Goal: Task Accomplishment & Management: Manage account settings

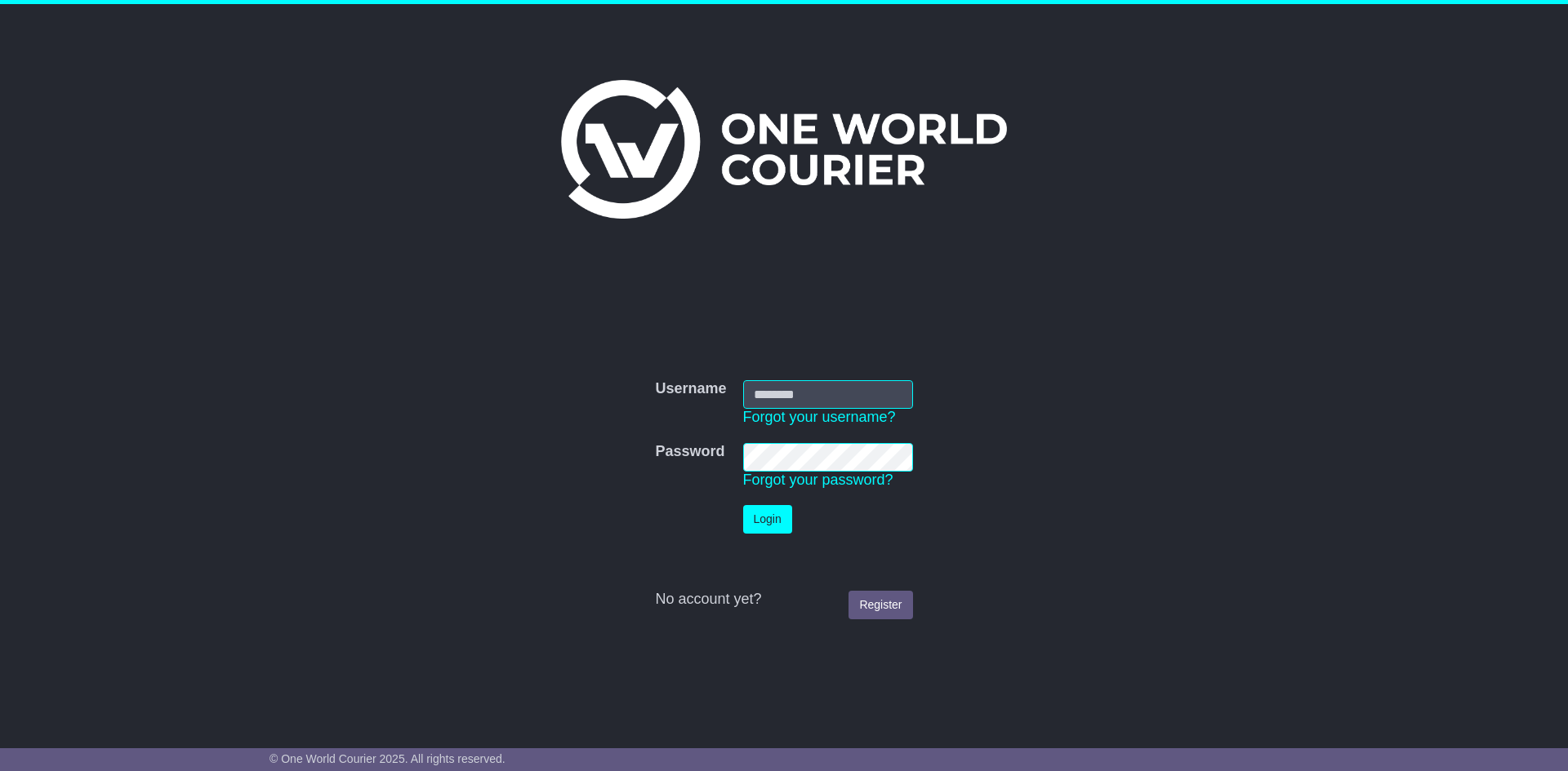
type input "**********"
click at [793, 520] on td "Login" at bounding box center [828, 520] width 186 height 45
click at [769, 503] on td "Login" at bounding box center [828, 520] width 186 height 45
click at [777, 522] on button "Login" at bounding box center [768, 520] width 49 height 28
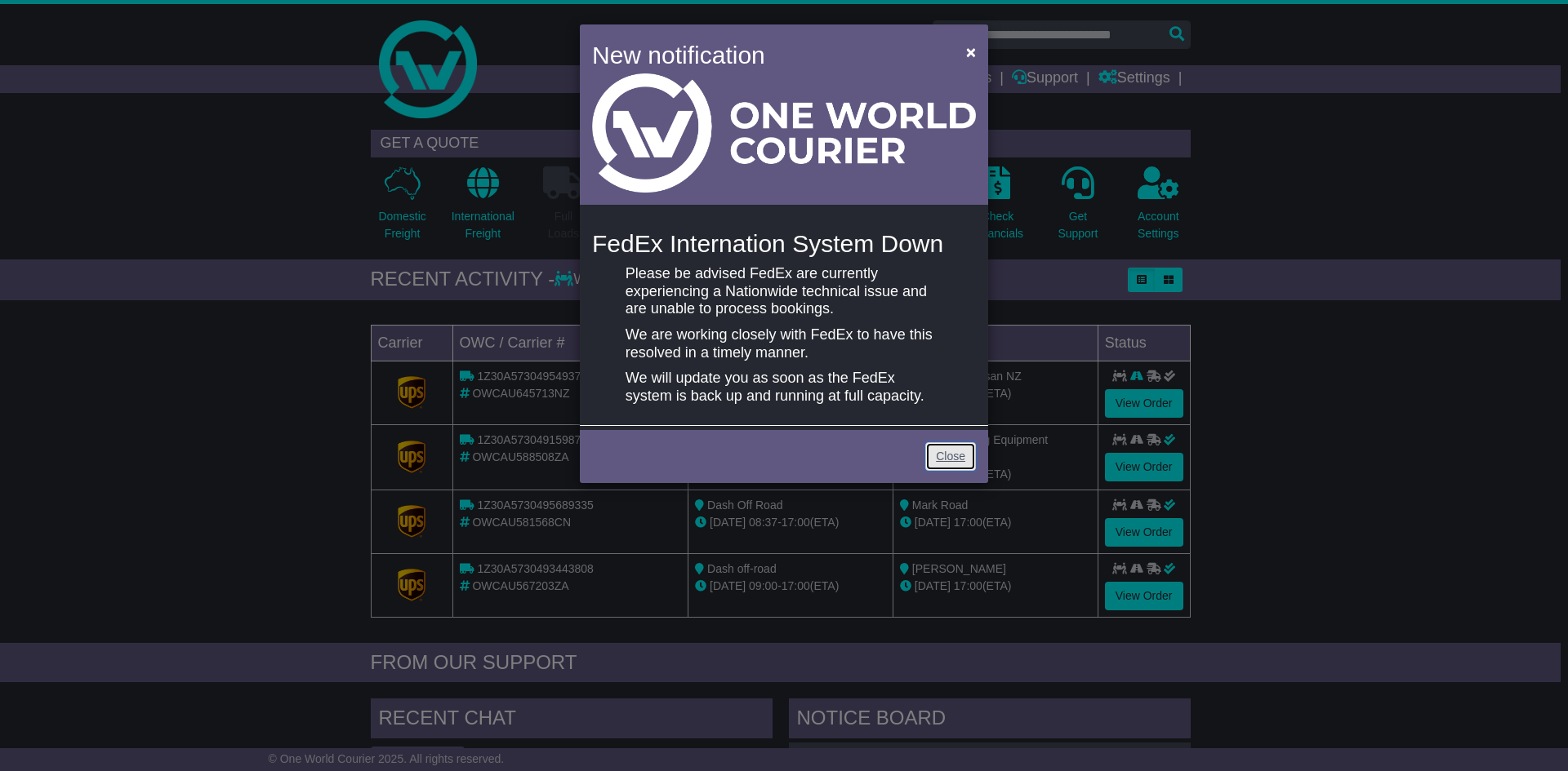
click at [948, 468] on link "Close" at bounding box center [951, 457] width 51 height 28
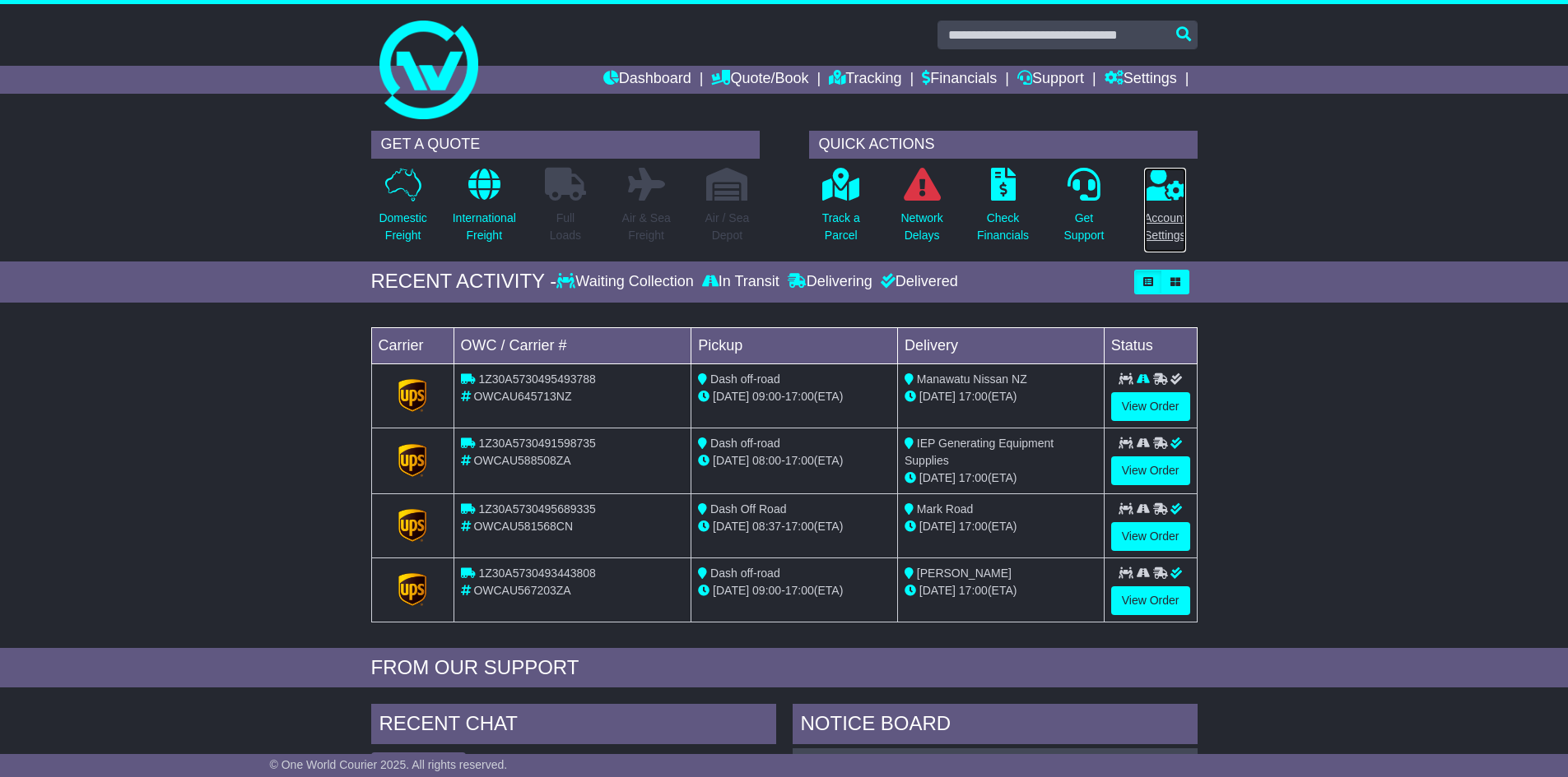
click at [1187, 232] on link "Account Settings" at bounding box center [1165, 210] width 44 height 86
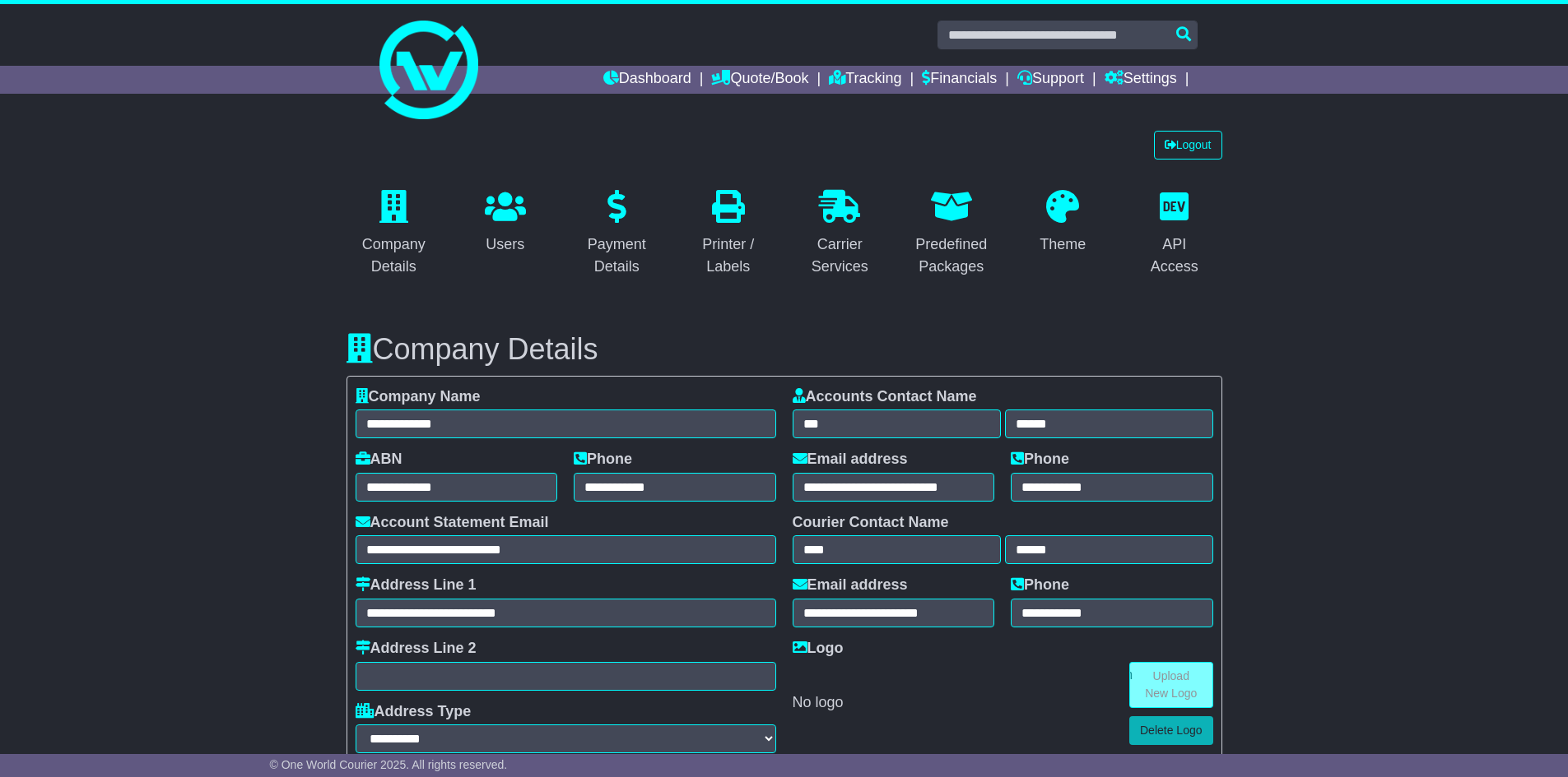
select select "**********"
select select "**"
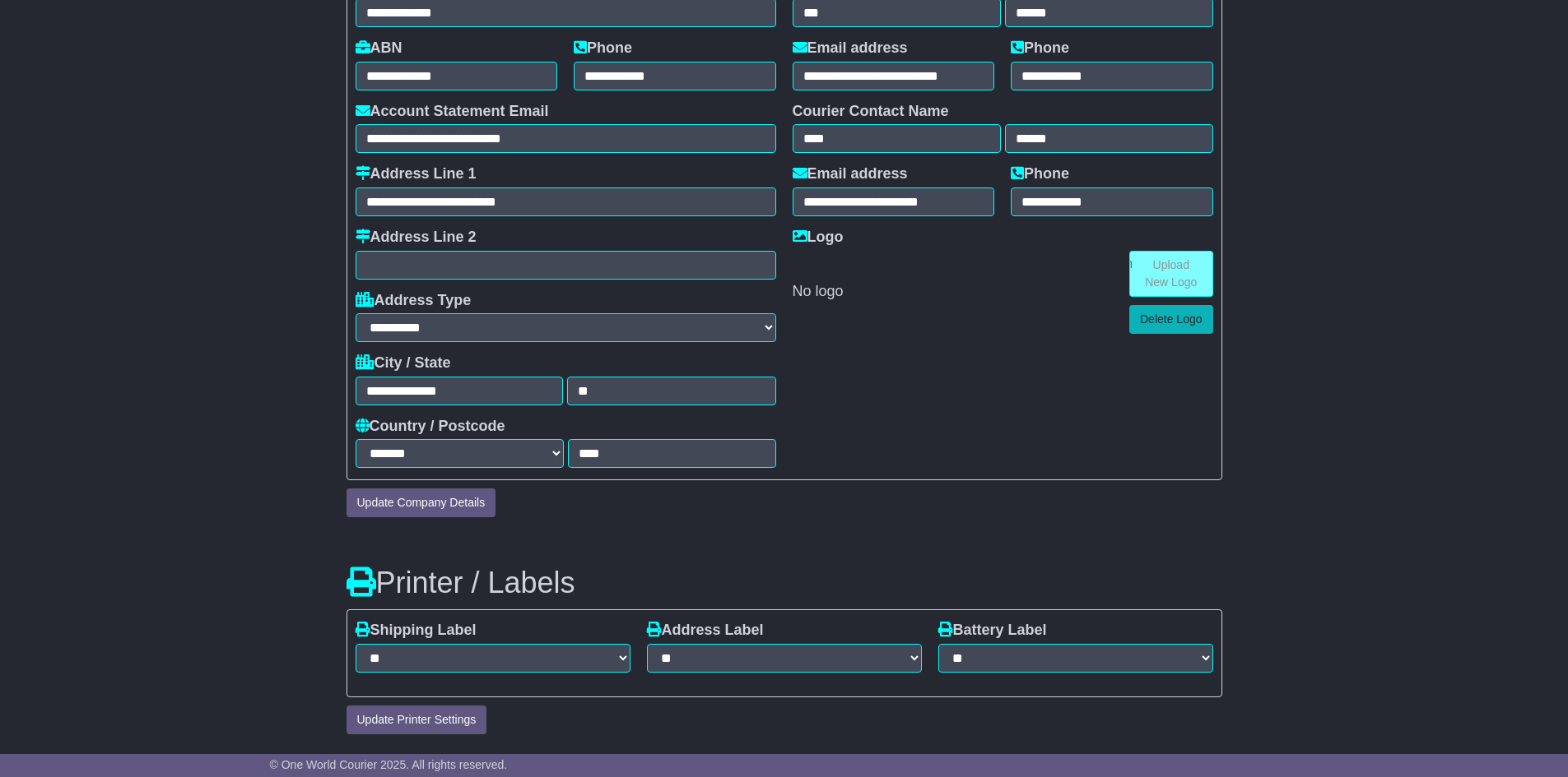
scroll to position [164, 0]
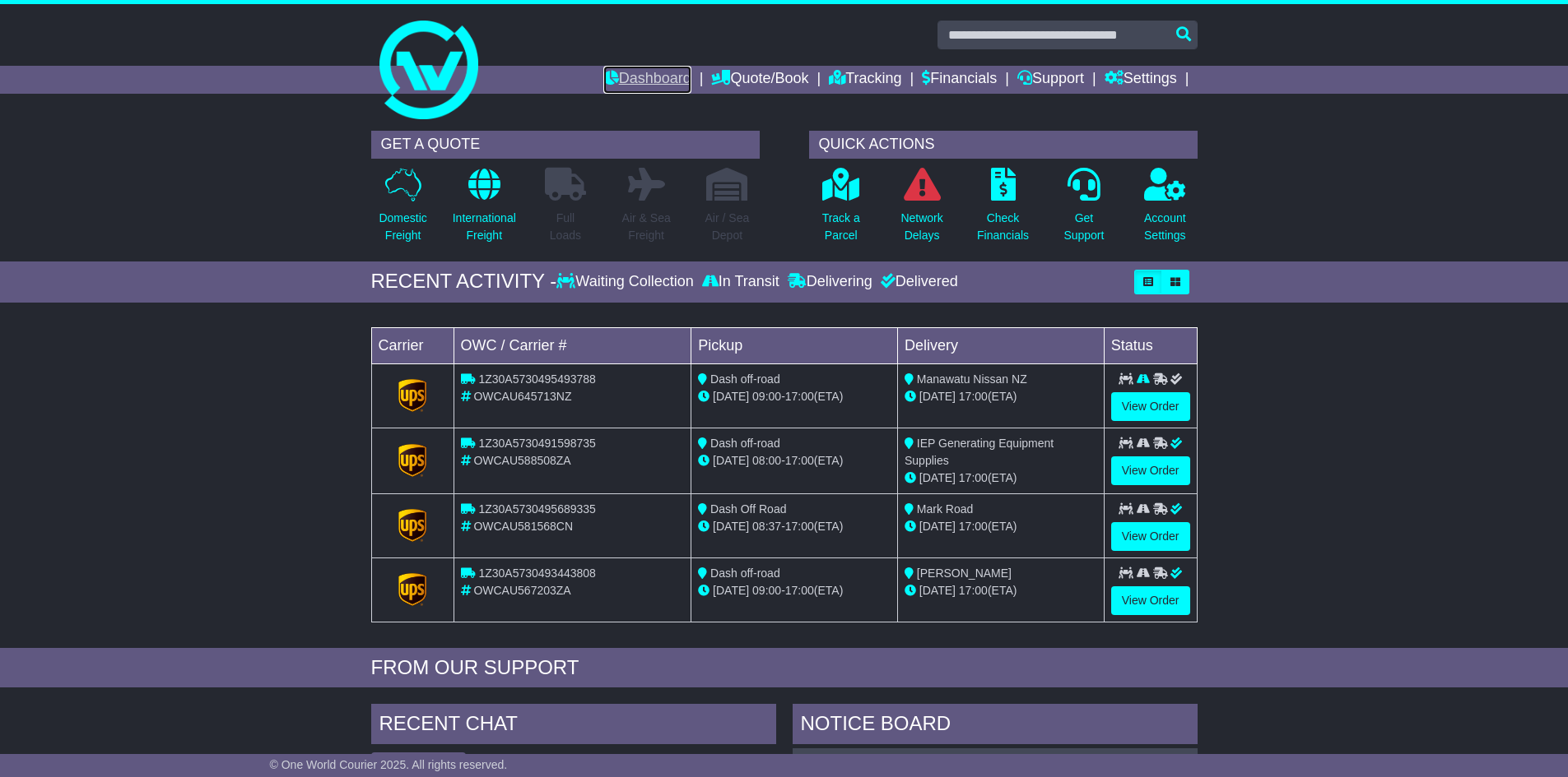
click at [651, 79] on link "Dashboard" at bounding box center [647, 80] width 88 height 28
click at [1129, 73] on link "Settings" at bounding box center [1141, 80] width 73 height 28
click at [1176, 127] on link "Address Book" at bounding box center [1171, 126] width 131 height 18
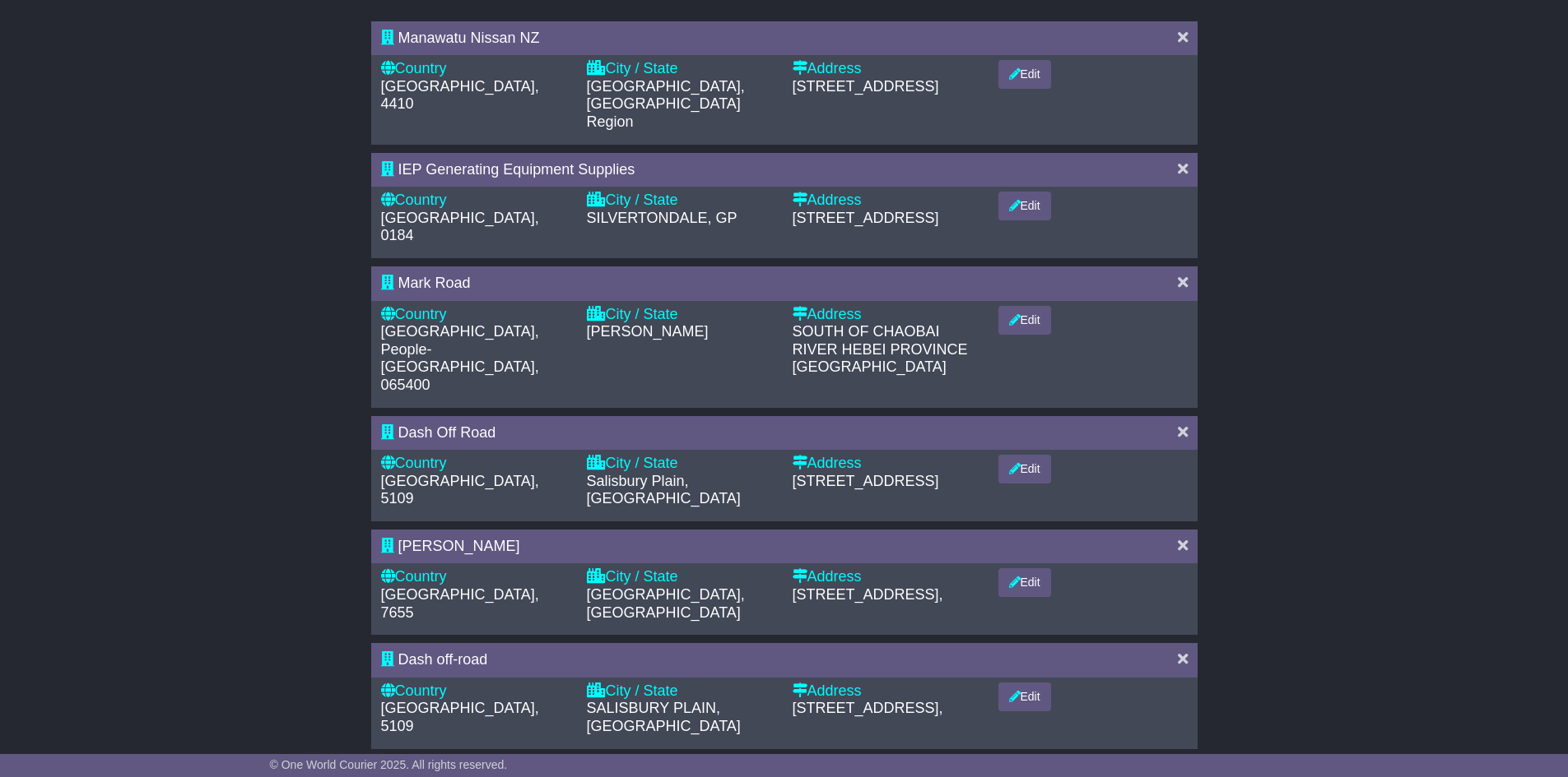
scroll to position [707, 0]
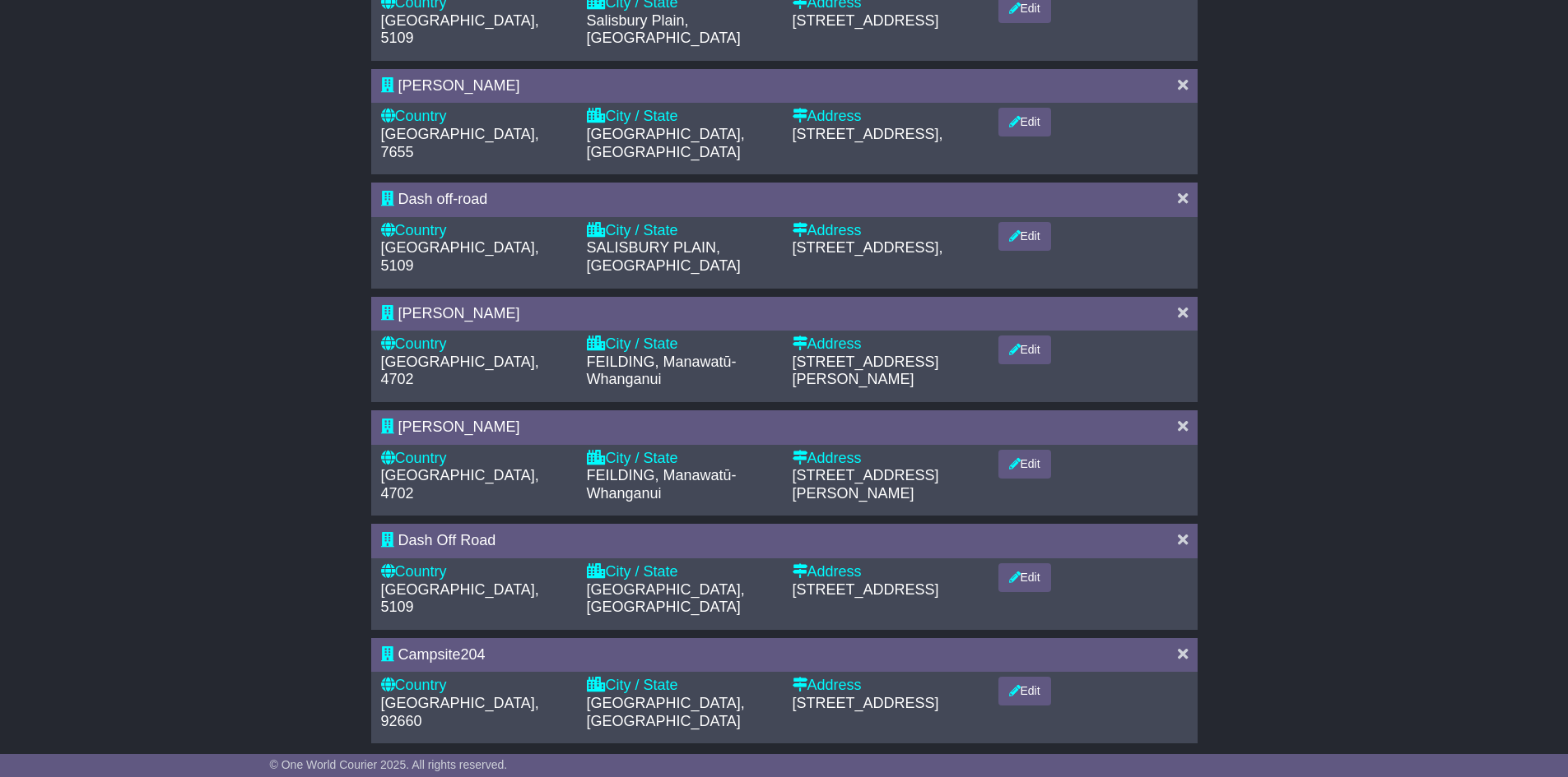
click at [755, 769] on link "2" at bounding box center [755, 786] width 29 height 34
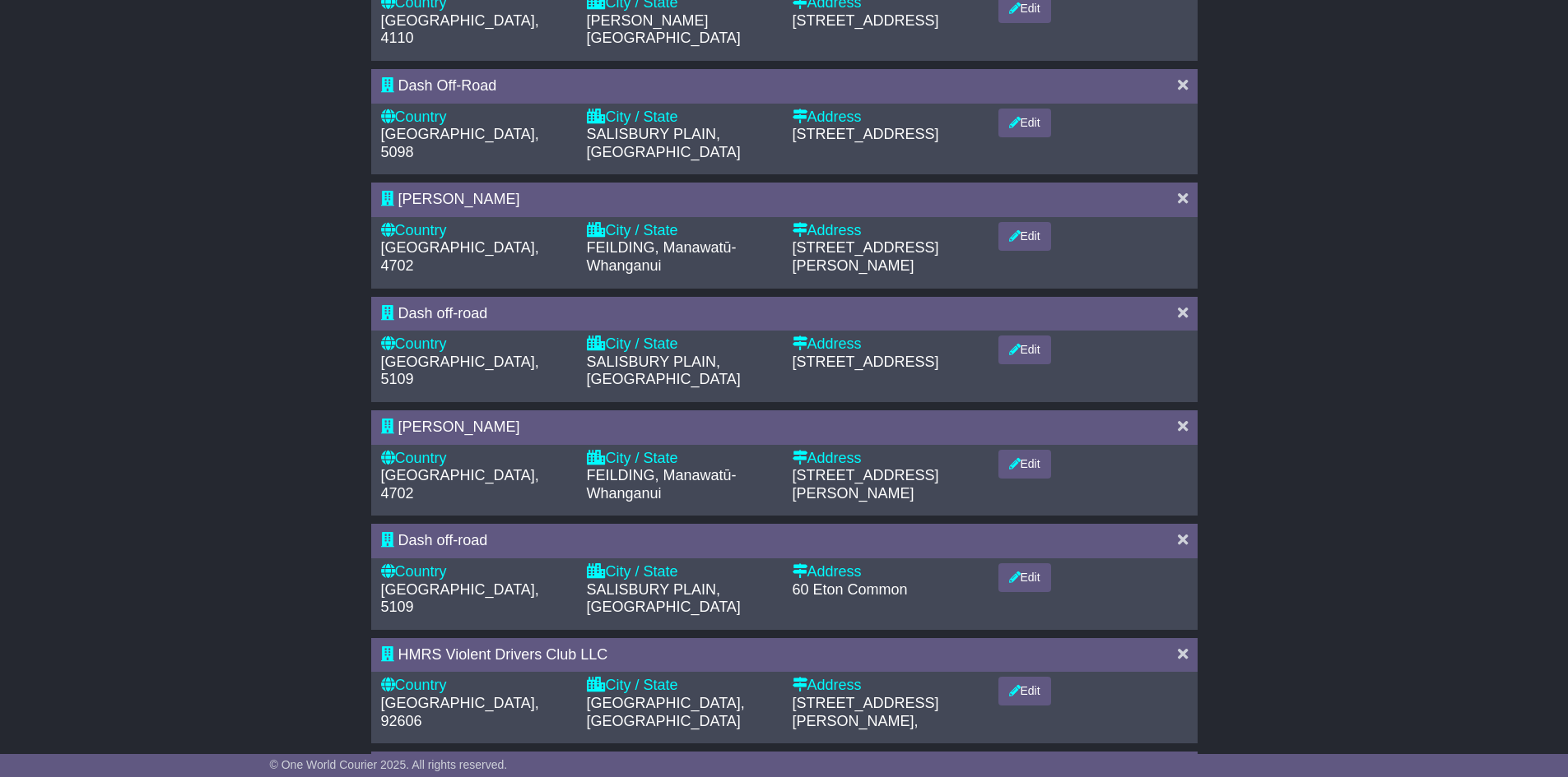
scroll to position [672, 0]
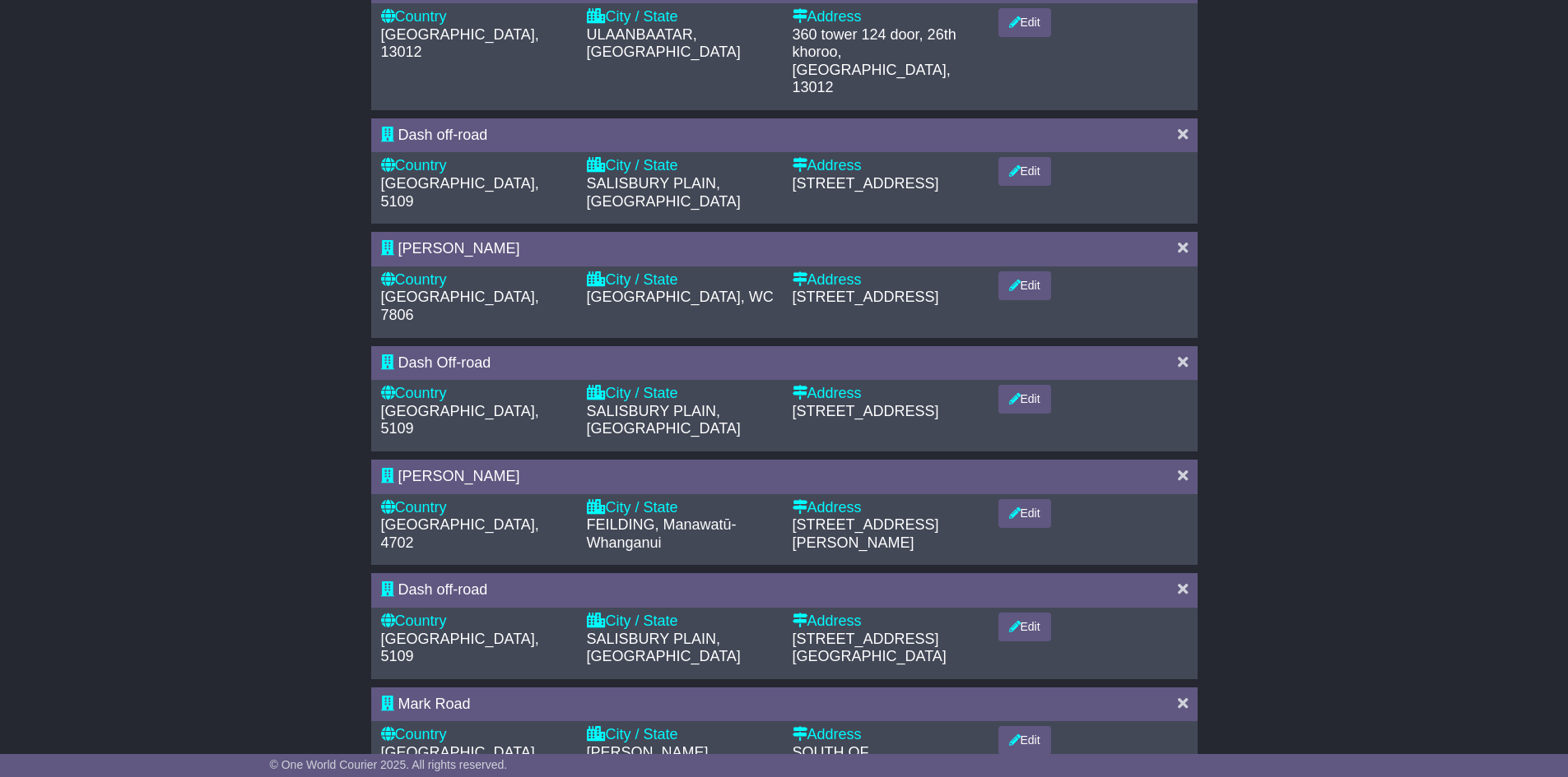
scroll to position [761, 0]
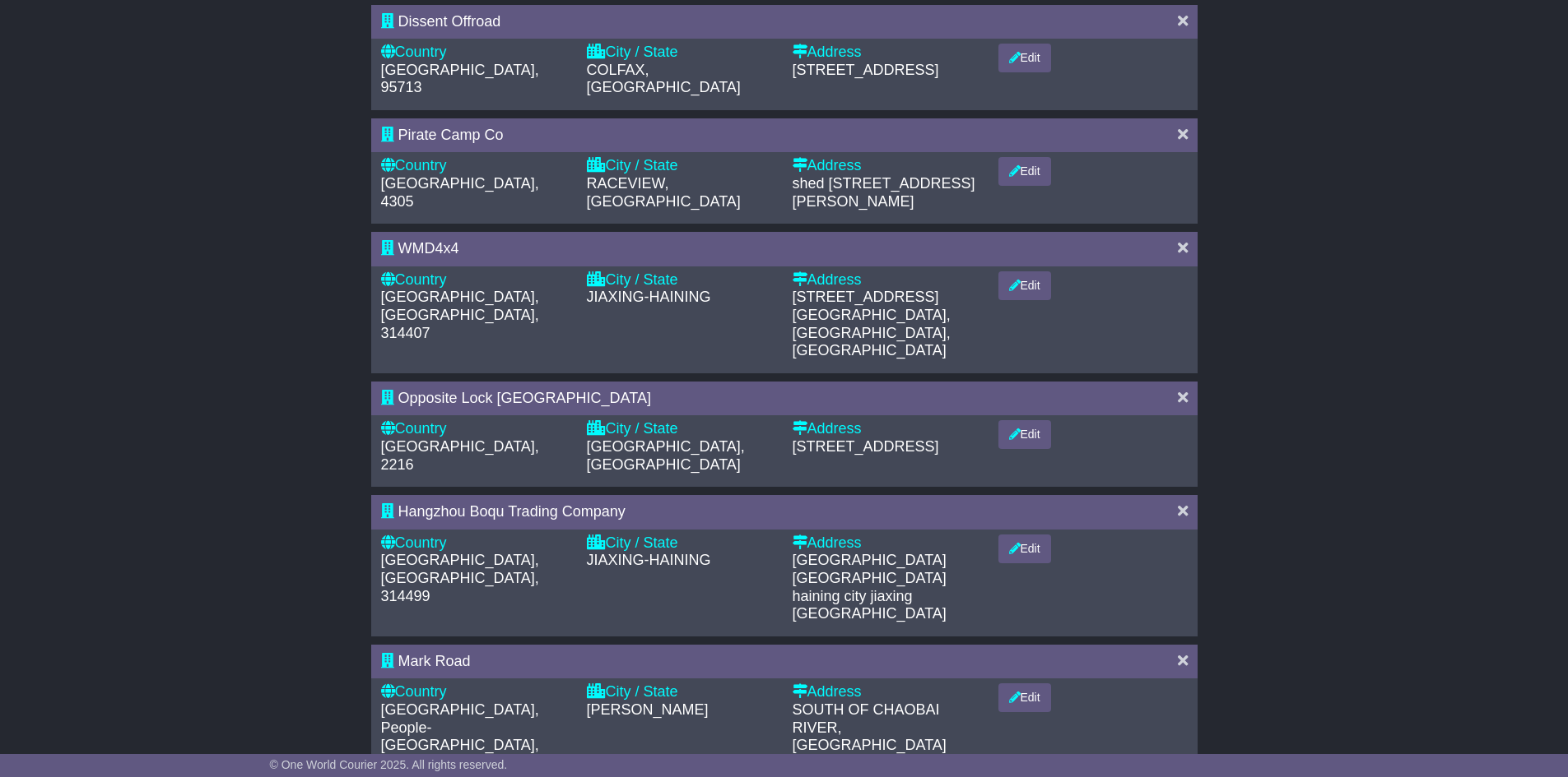
scroll to position [247, 0]
